Goal: Information Seeking & Learning: Learn about a topic

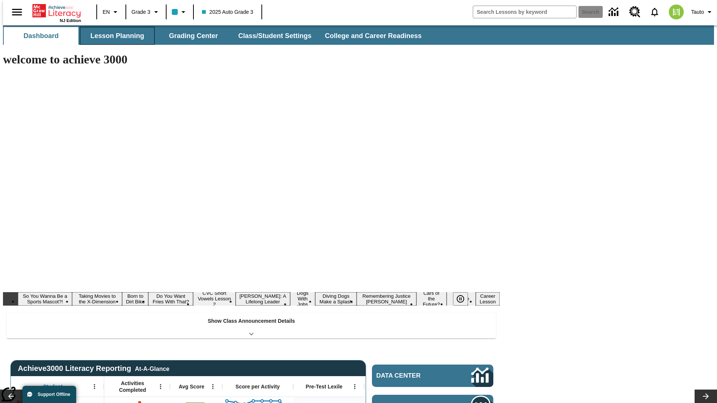
click at [114, 36] on button "Lesson Planning" at bounding box center [117, 36] width 75 height 18
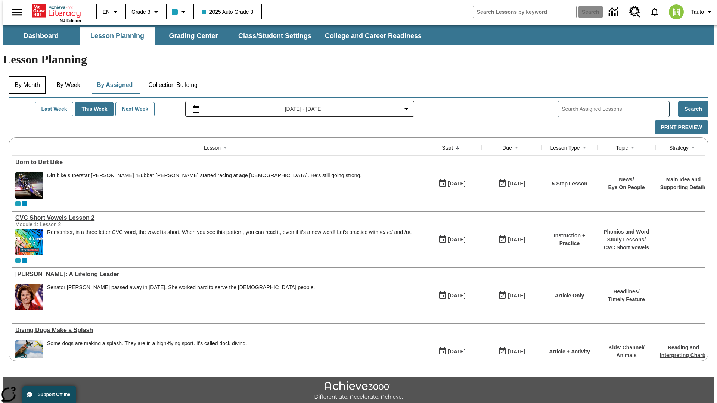
click at [25, 76] on button "By Month" at bounding box center [27, 85] width 37 height 18
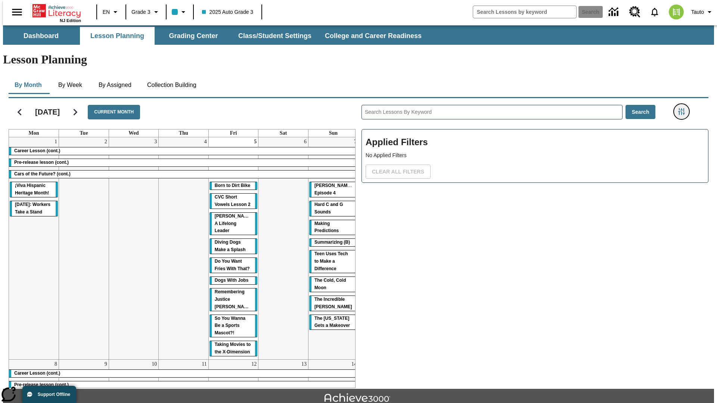
click at [684, 108] on icon "Filters Side menu" at bounding box center [681, 111] width 7 height 7
